Goal: Task Accomplishment & Management: Manage account settings

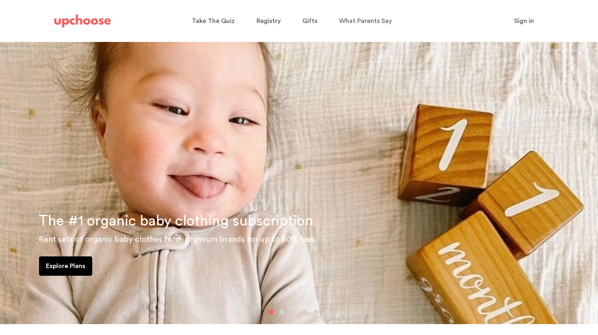
click at [519, 23] on span "Sign in" at bounding box center [524, 21] width 20 height 6
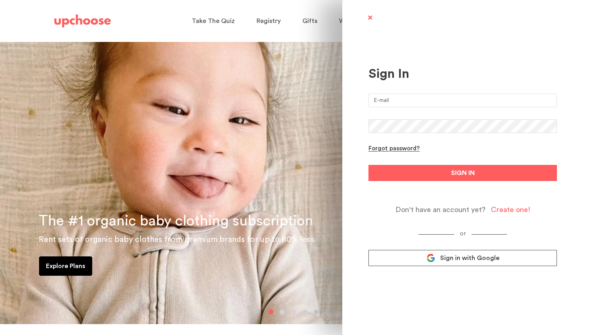
type input "[EMAIL_ADDRESS][DOMAIN_NAME]"
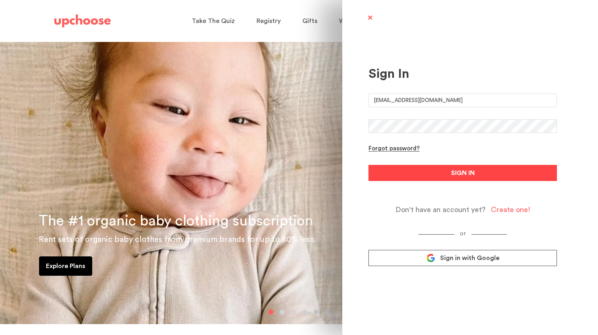
click at [426, 170] on button "SIGN IN" at bounding box center [462, 173] width 188 height 16
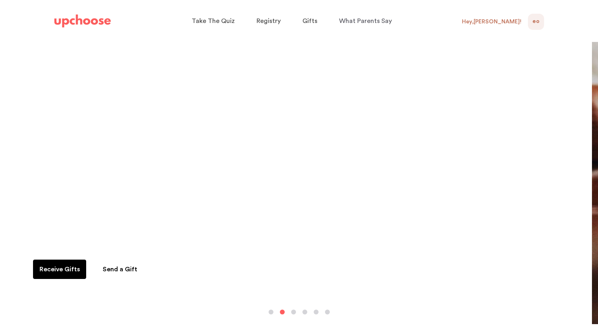
click at [535, 19] on span "EO" at bounding box center [535, 22] width 7 height 10
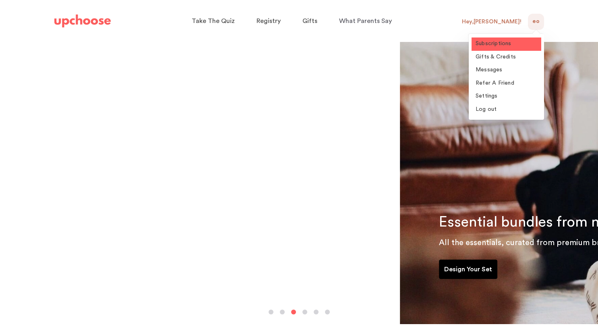
click at [503, 43] on span "Subscriptions" at bounding box center [494, 44] width 36 height 6
